Goal: Task Accomplishment & Management: Manage account settings

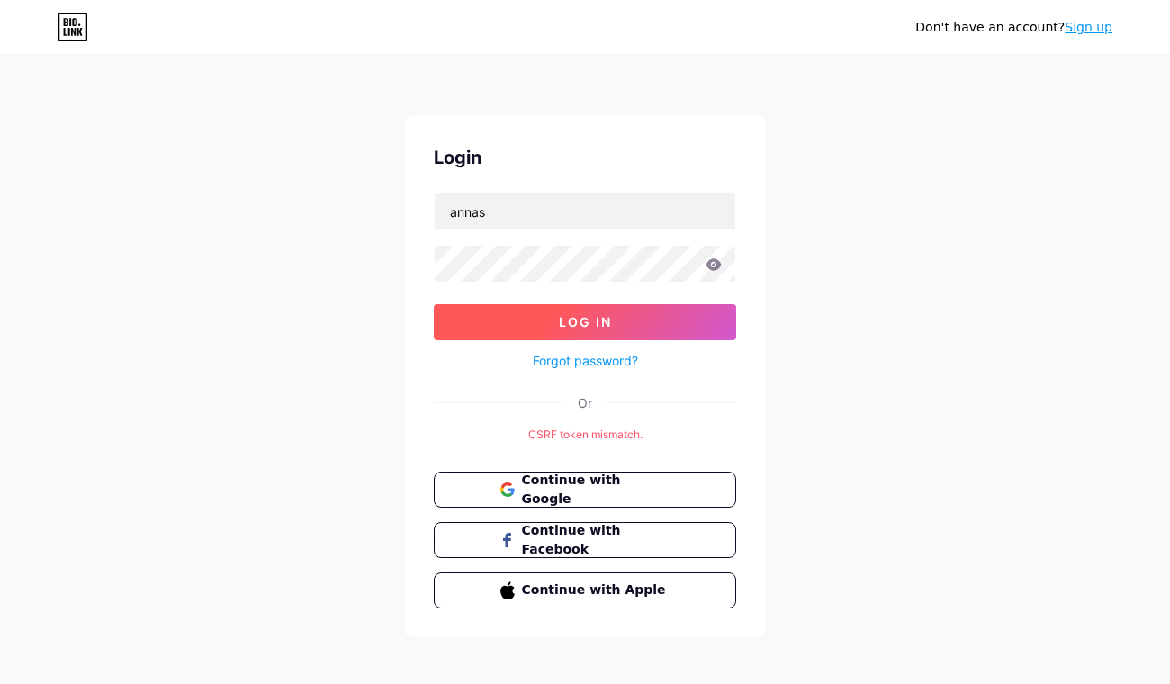
click at [655, 330] on button "Log In" at bounding box center [585, 322] width 302 height 36
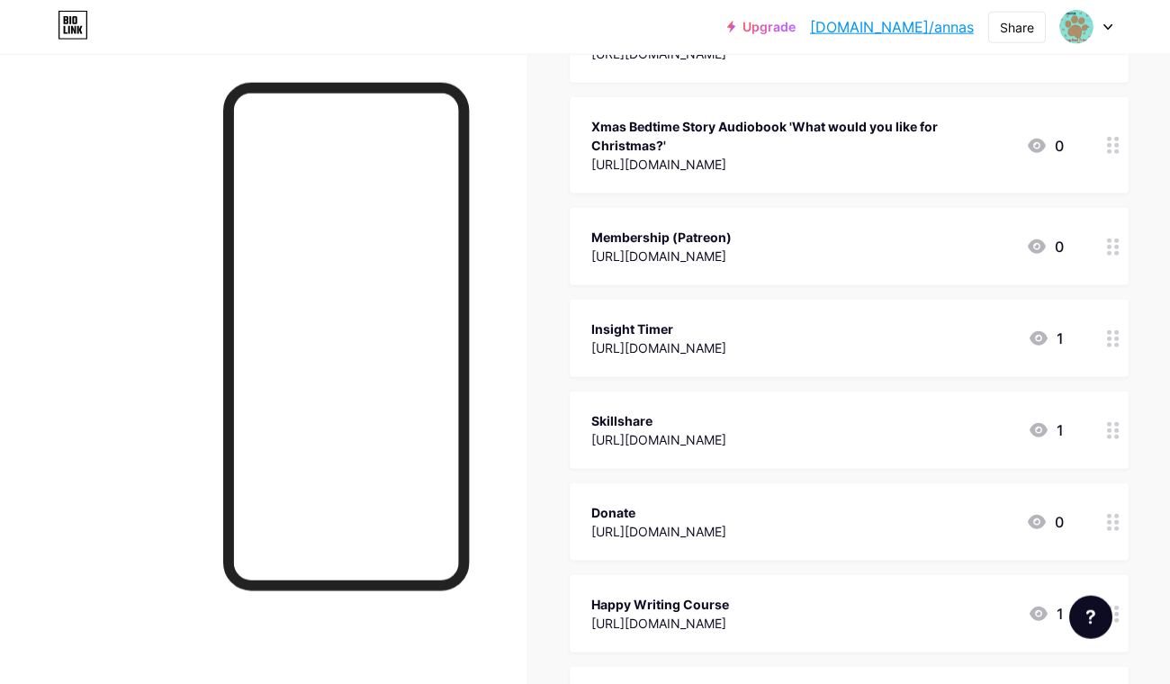
scroll to position [560, 0]
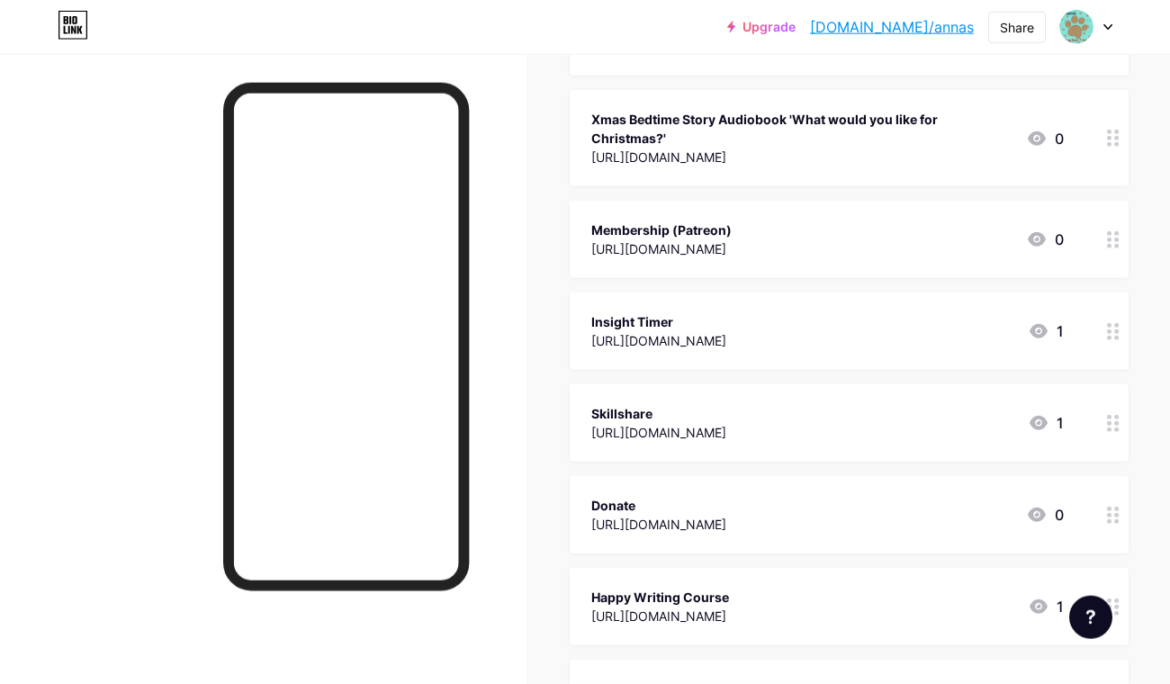
click at [1115, 336] on circle at bounding box center [1116, 338] width 4 height 4
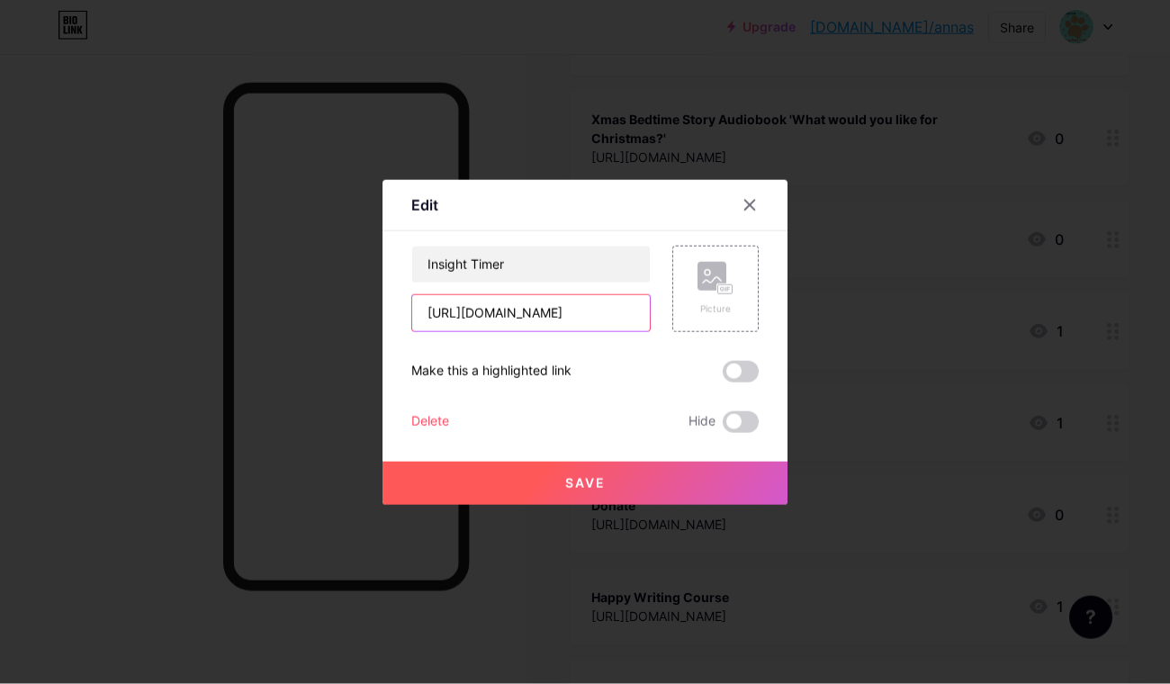
click at [558, 301] on input "[URL][DOMAIN_NAME]" at bounding box center [530, 313] width 237 height 36
type input "[DOMAIN_NAME][URL]"
click at [576, 490] on span "Save" at bounding box center [585, 482] width 40 height 15
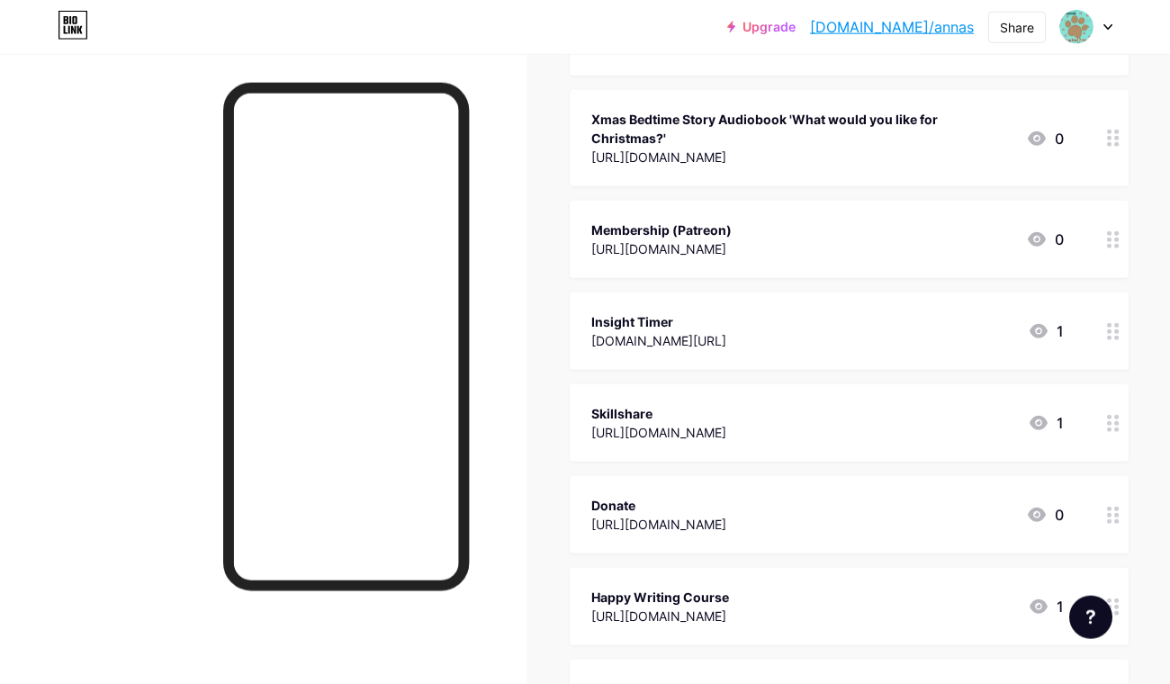
click at [1104, 323] on div at bounding box center [1113, 330] width 31 height 77
click at [751, 199] on icon at bounding box center [749, 205] width 14 height 14
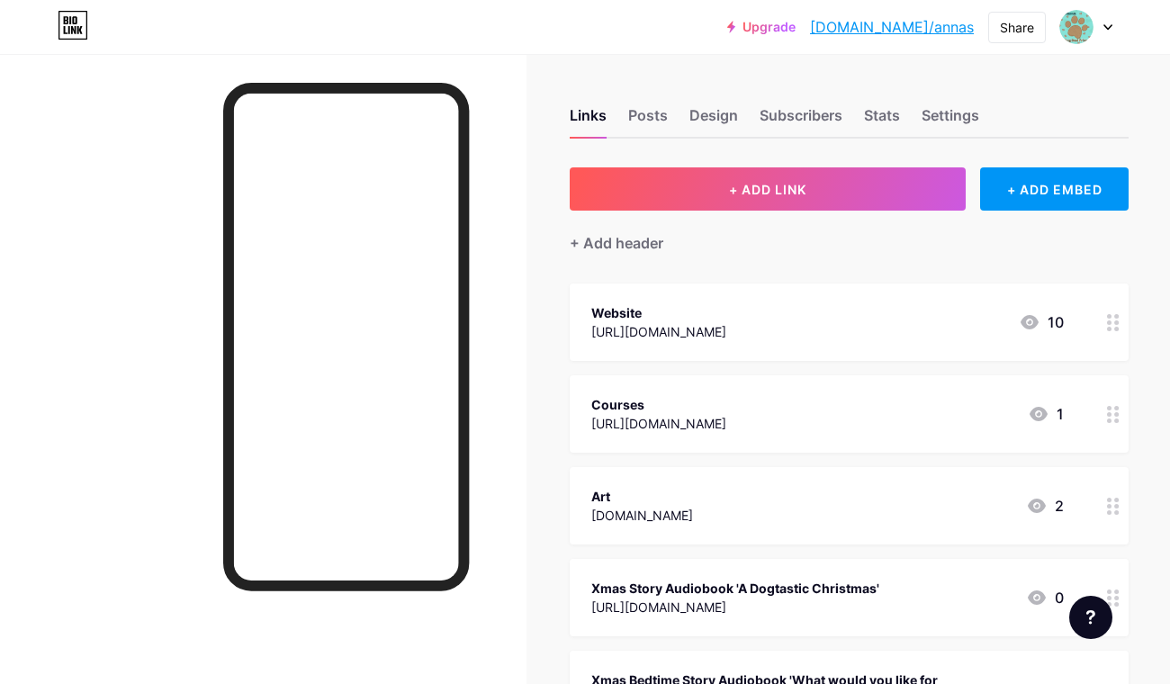
scroll to position [0, 0]
click at [1097, 28] on div at bounding box center [1086, 27] width 52 height 32
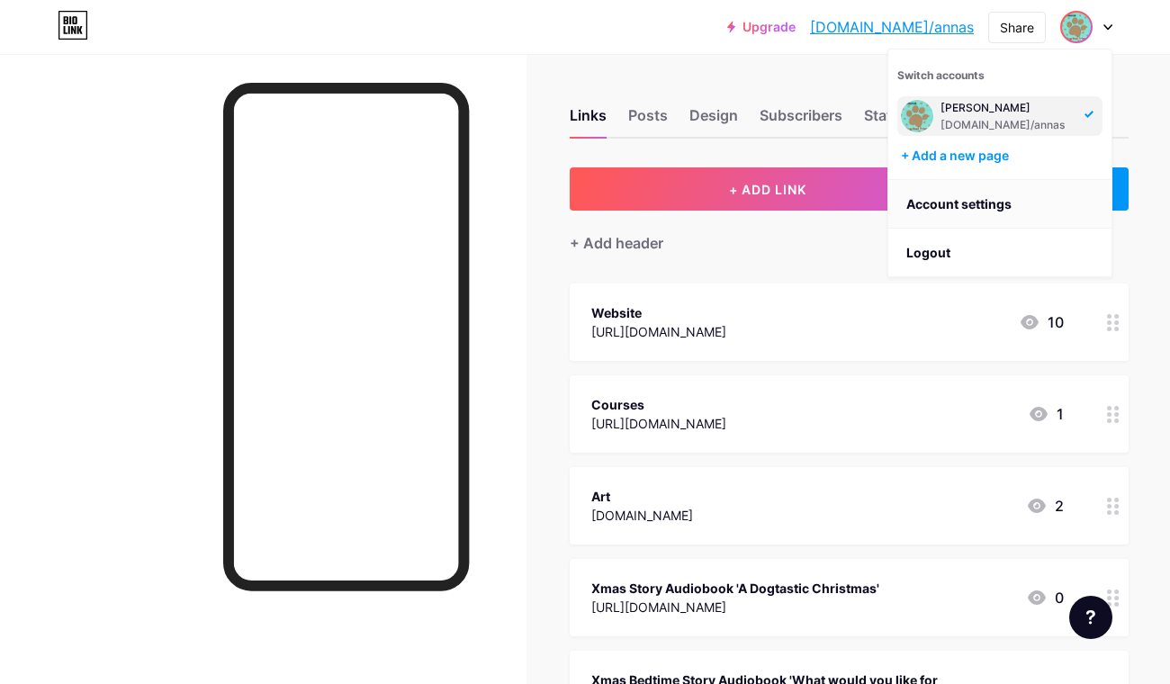
click at [974, 195] on link "Account settings" at bounding box center [999, 204] width 223 height 49
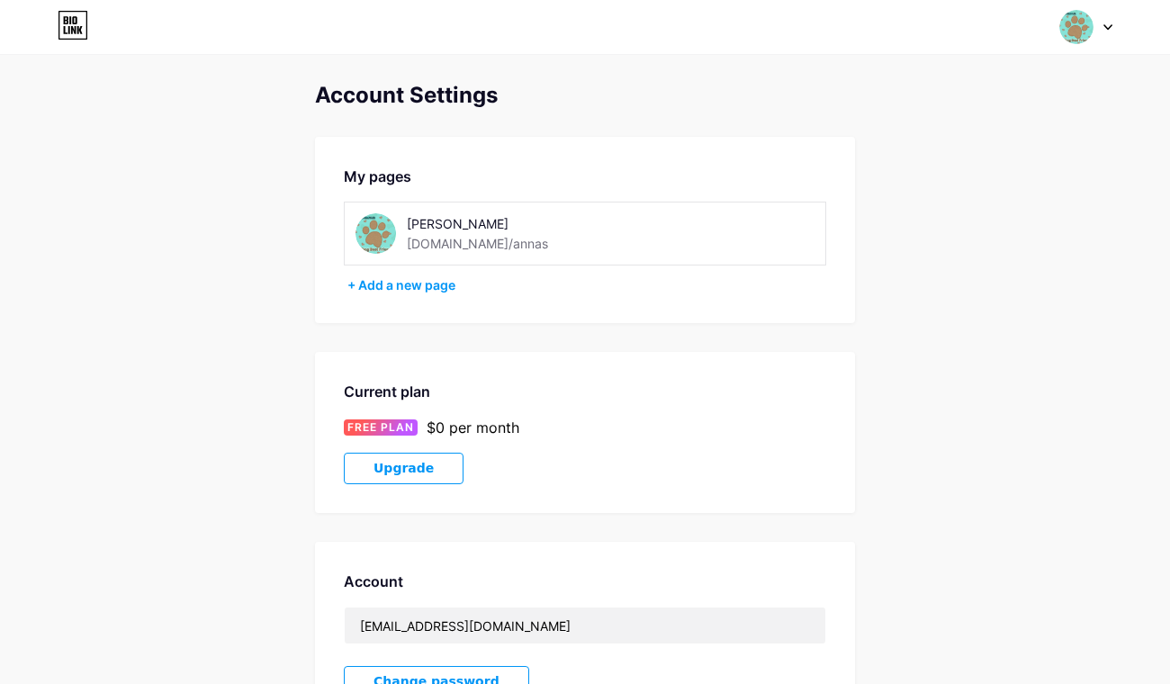
click at [1100, 36] on div at bounding box center [1086, 27] width 52 height 32
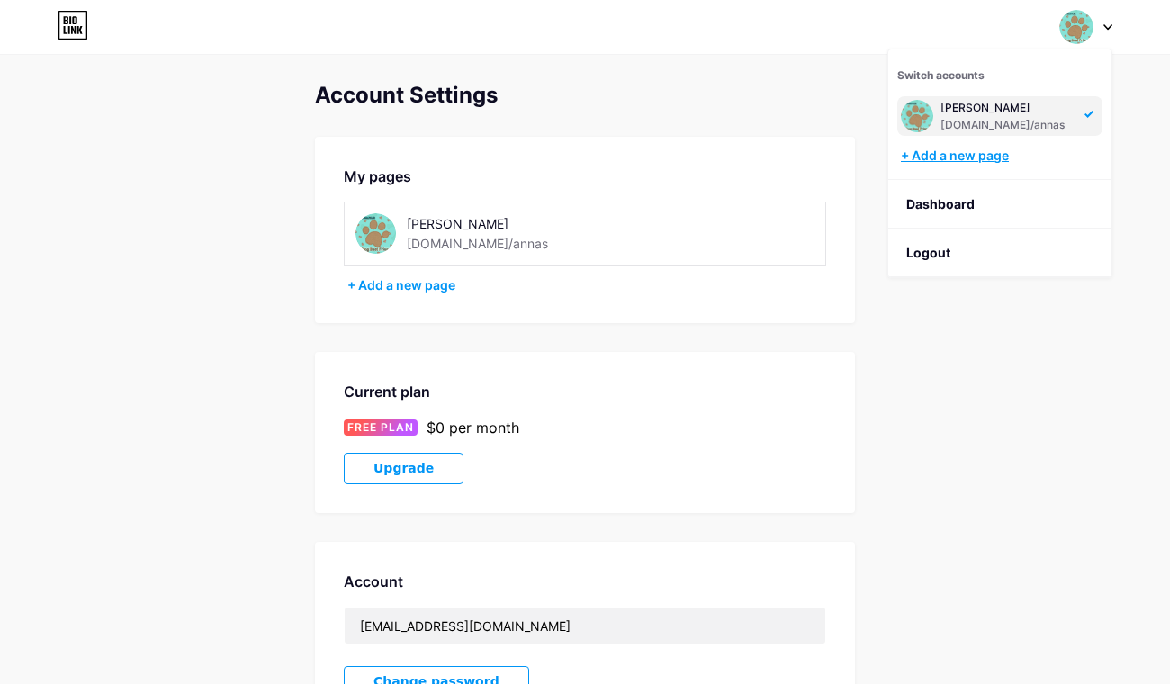
click at [954, 164] on div "+ Add a new page" at bounding box center [1002, 156] width 202 height 18
click at [1025, 207] on link "Dashboard" at bounding box center [999, 204] width 223 height 49
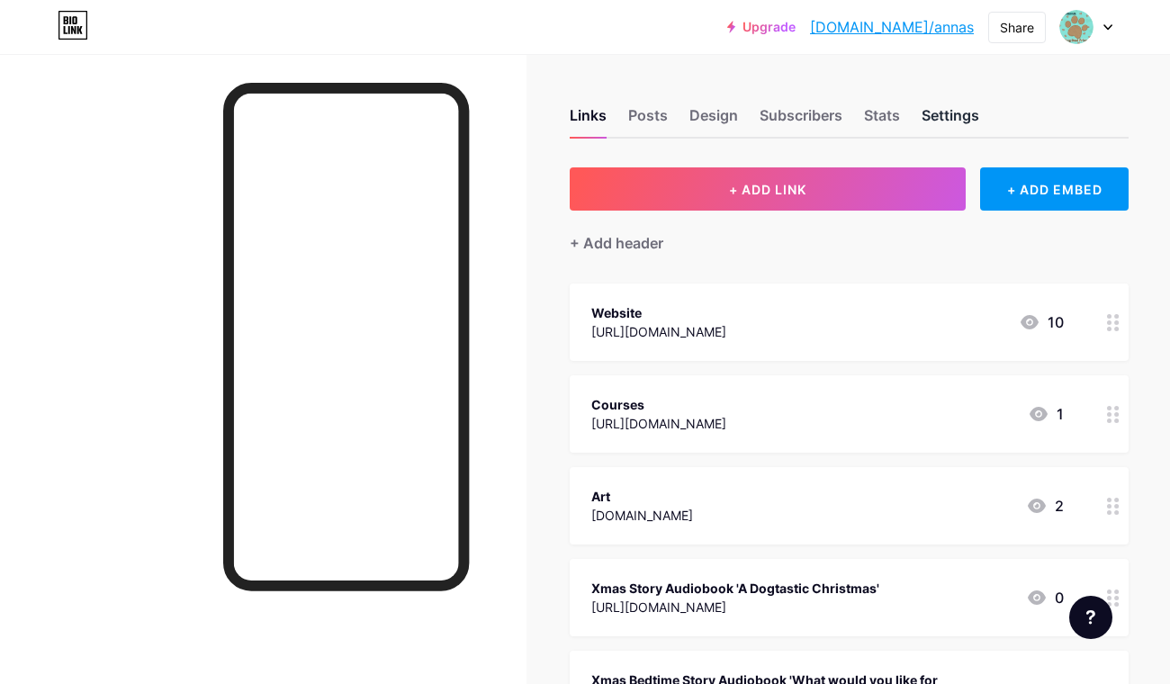
click at [956, 119] on div "Settings" at bounding box center [950, 120] width 58 height 32
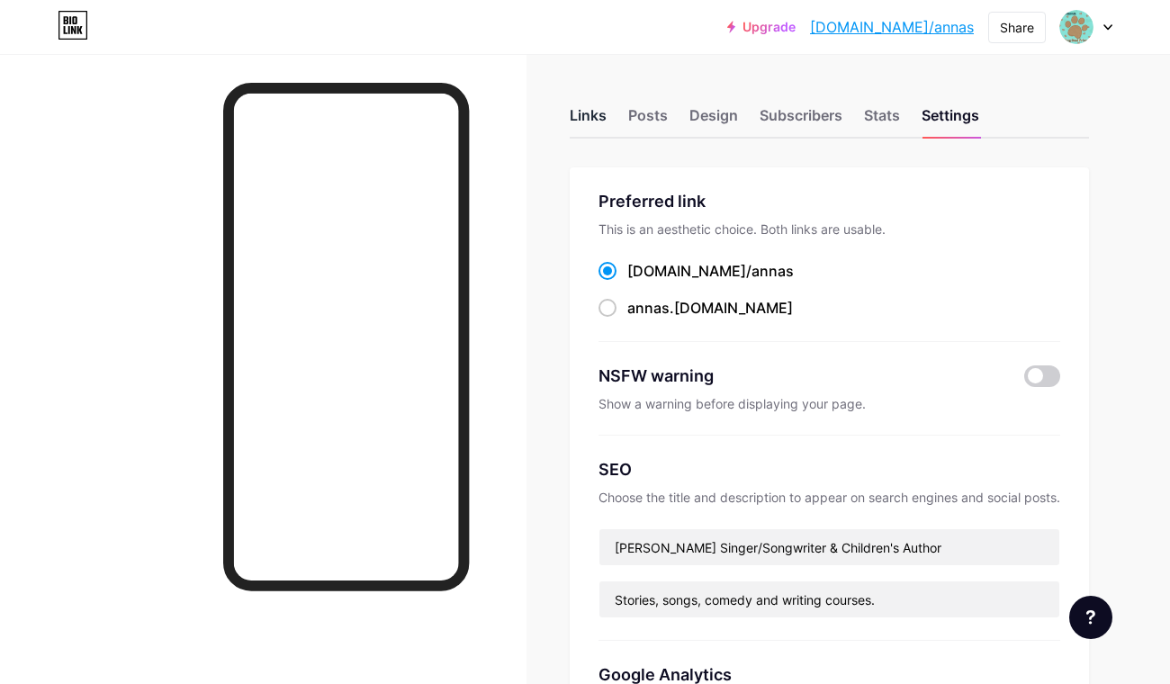
click at [593, 121] on div "Links" at bounding box center [587, 120] width 37 height 32
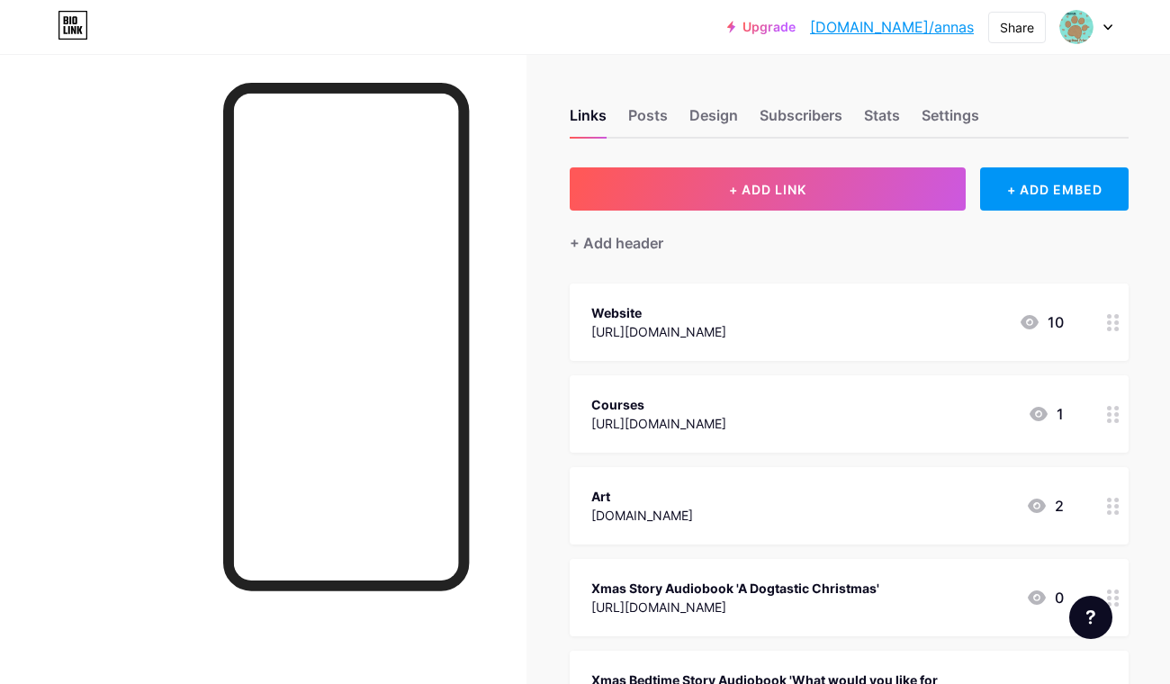
click at [668, 123] on div "Links Posts Design Subscribers Stats Settings" at bounding box center [848, 107] width 559 height 63
click at [651, 117] on div "Posts" at bounding box center [648, 120] width 40 height 32
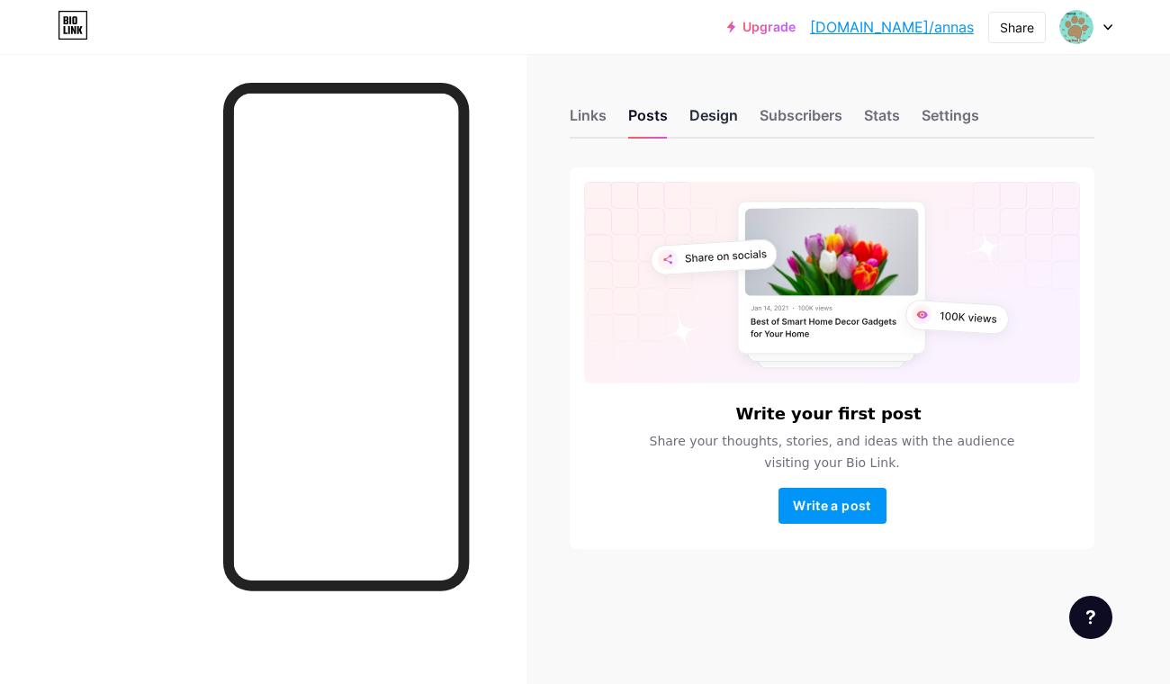
click at [733, 120] on div "Design" at bounding box center [713, 120] width 49 height 32
click at [592, 123] on div "Links" at bounding box center [587, 120] width 37 height 32
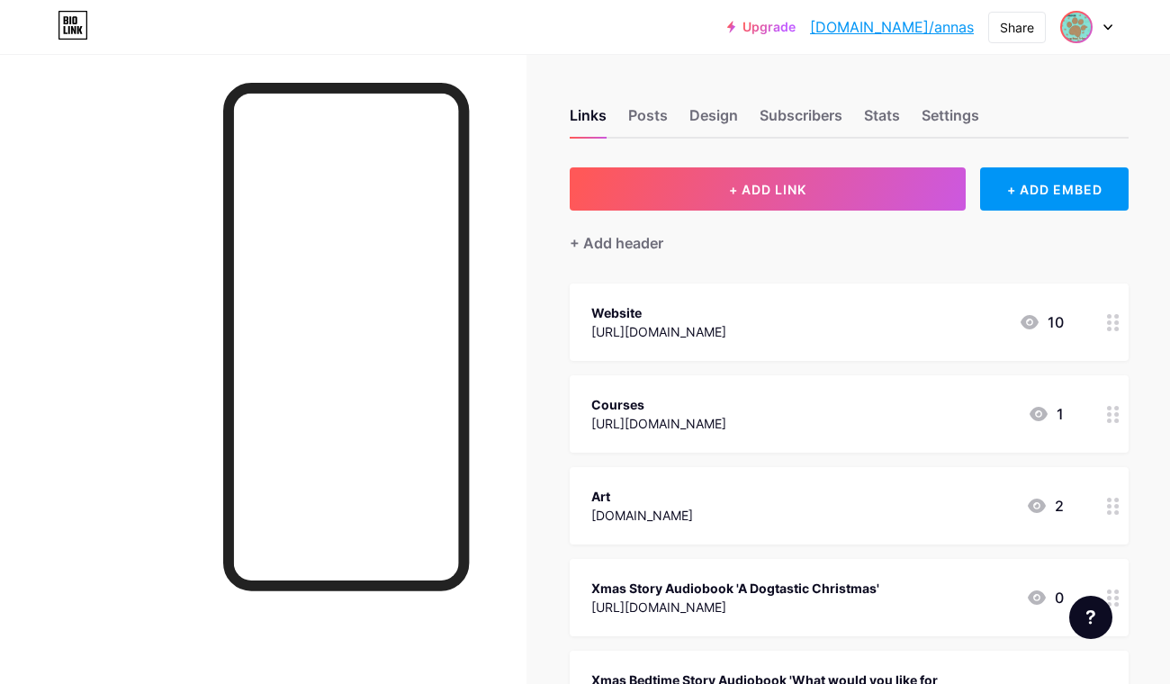
click at [1074, 24] on img at bounding box center [1076, 27] width 29 height 29
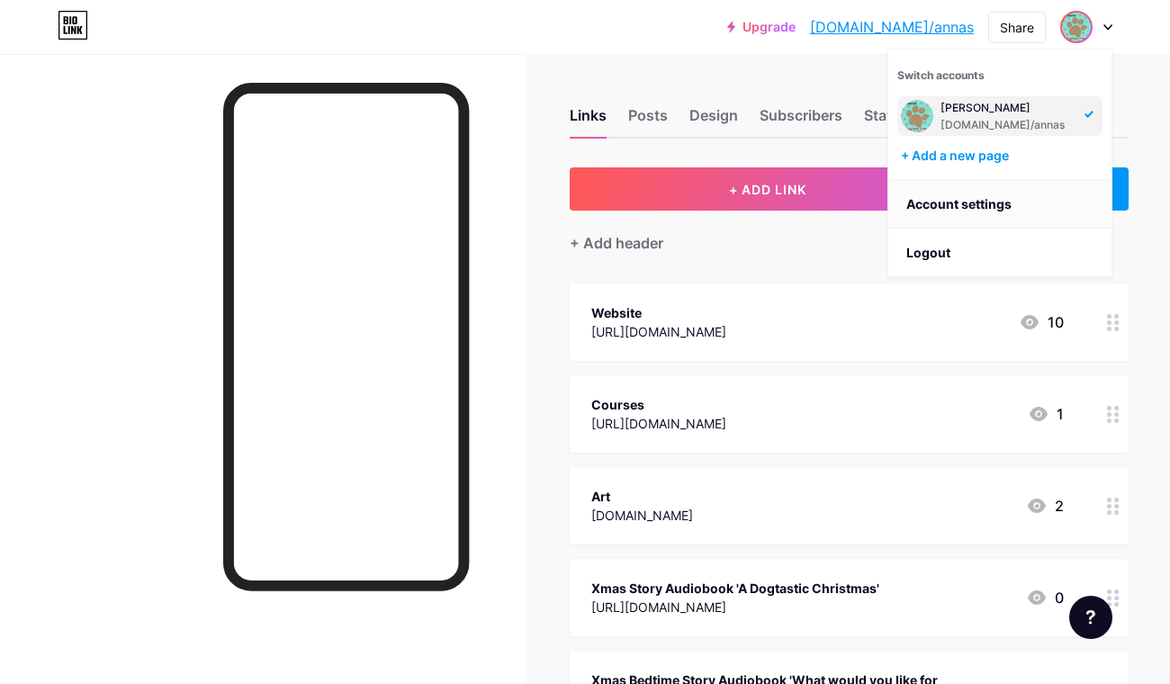
click at [943, 209] on link "Account settings" at bounding box center [999, 204] width 223 height 49
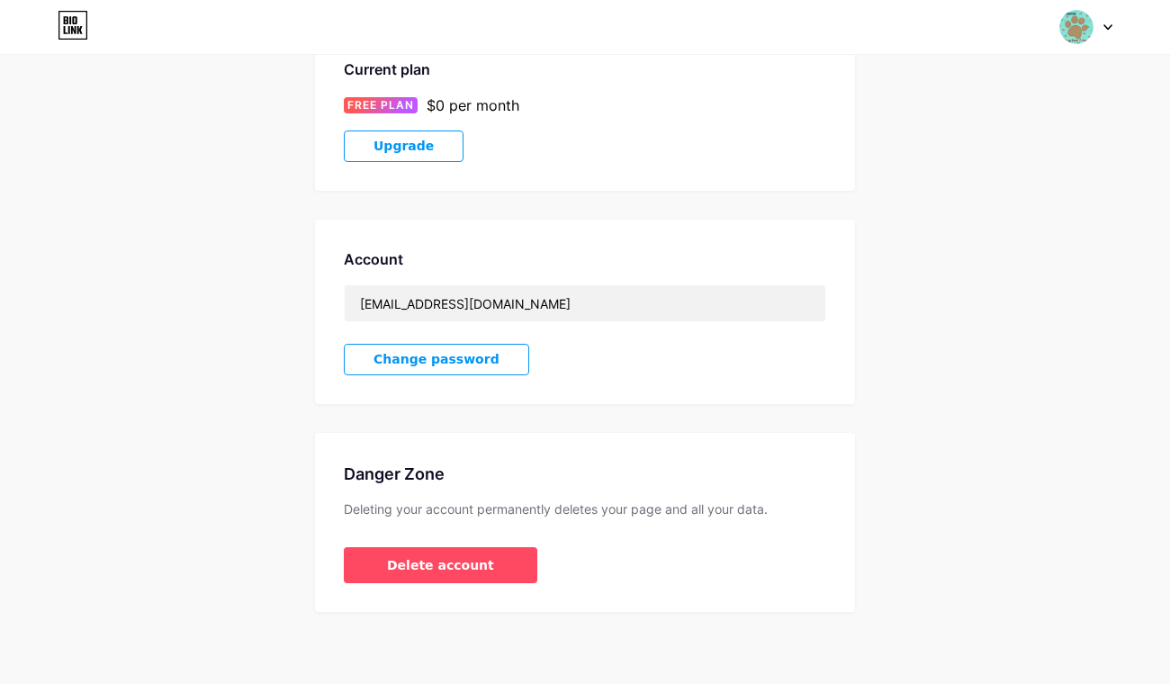
scroll to position [321, 0]
click at [1093, 29] on div at bounding box center [1086, 27] width 52 height 32
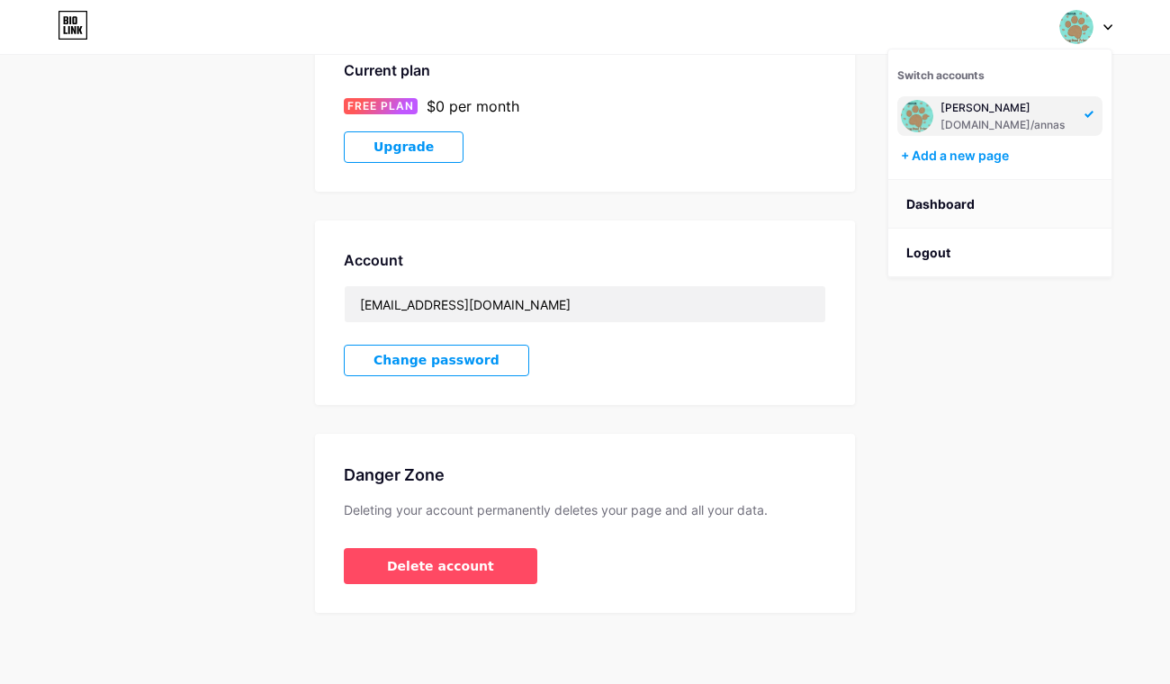
click at [945, 207] on link "Dashboard" at bounding box center [999, 204] width 223 height 49
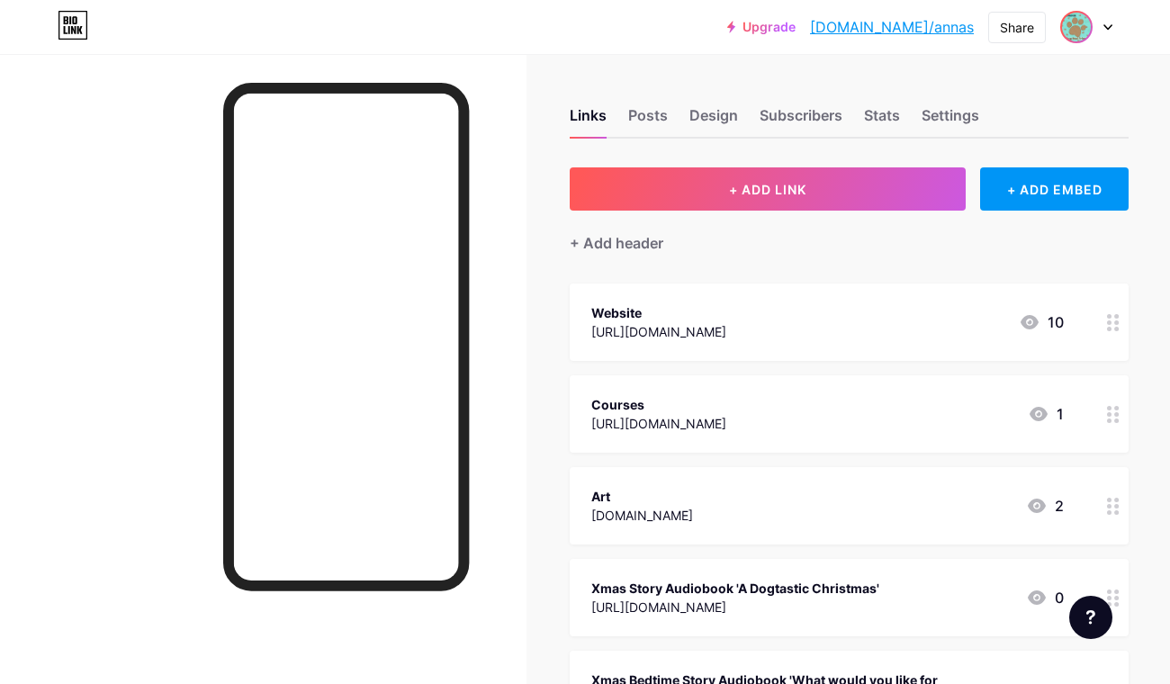
click at [1092, 29] on div at bounding box center [1086, 27] width 52 height 32
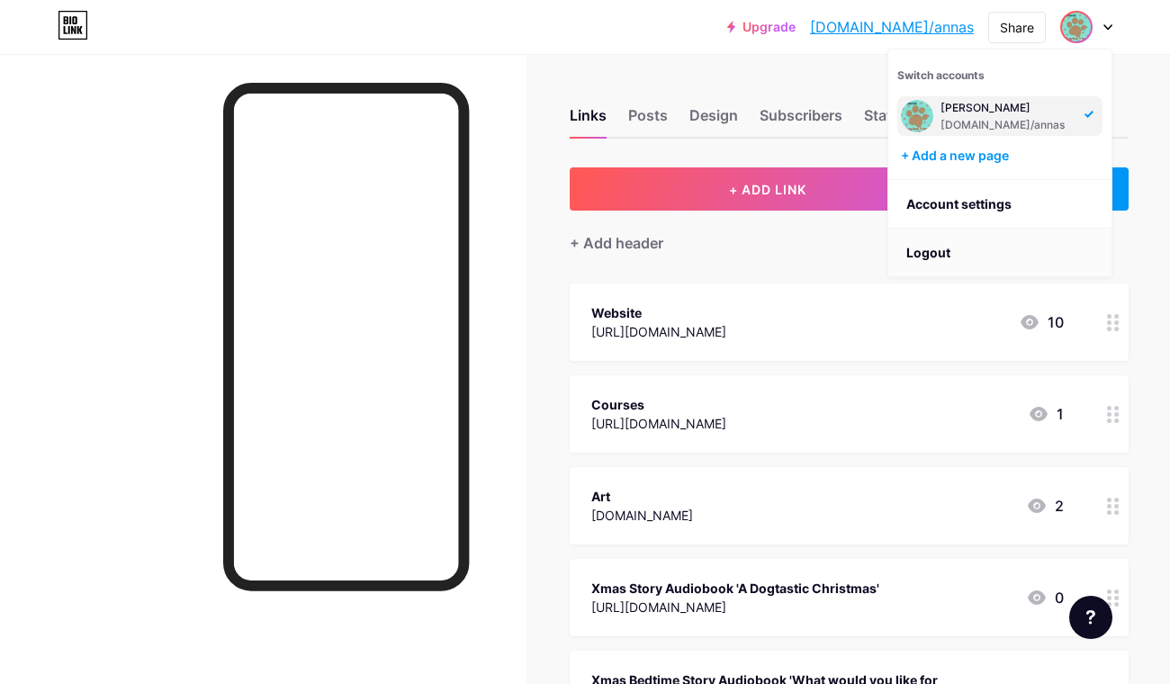
click at [925, 246] on li "Logout" at bounding box center [999, 253] width 223 height 49
